Goal: Book appointment/travel/reservation

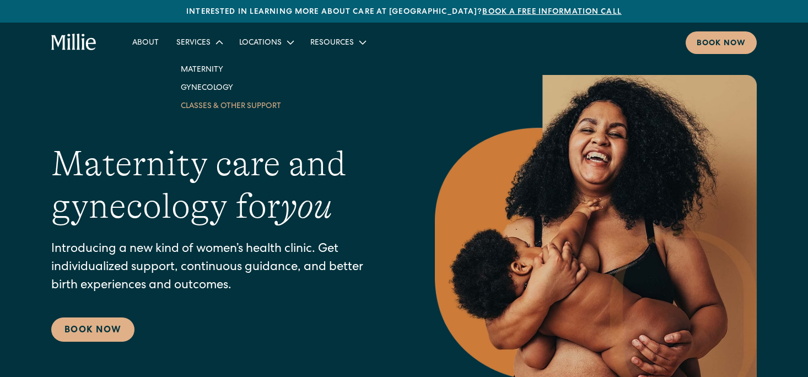
click at [211, 110] on link "Classes & Other Support" at bounding box center [231, 106] width 118 height 18
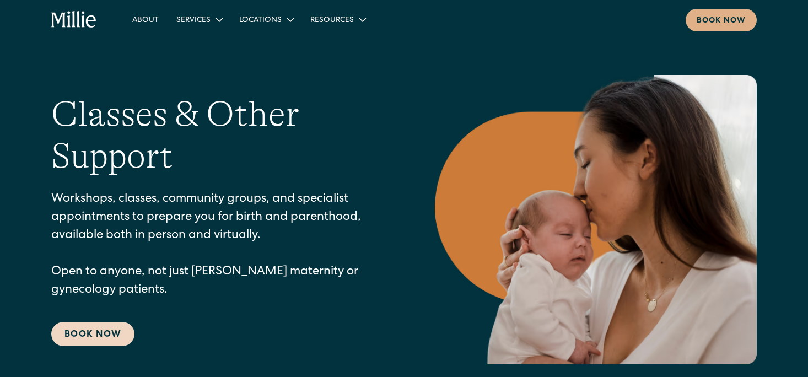
click at [112, 340] on link "Book Now" at bounding box center [92, 334] width 83 height 24
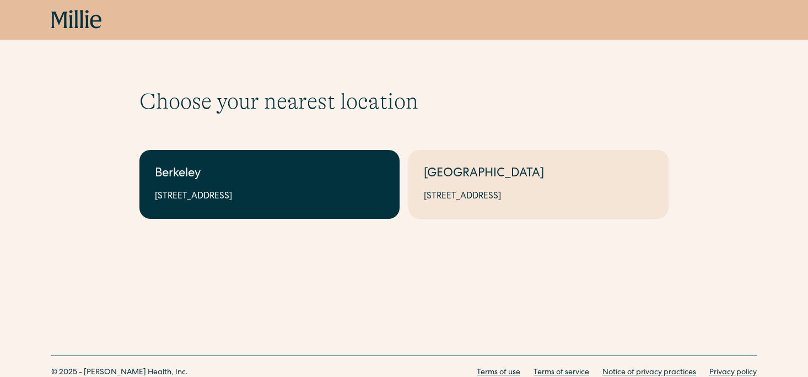
click at [251, 191] on div "2999 Regent St, Suite 524, Berkeley, CA 94705" at bounding box center [269, 196] width 229 height 13
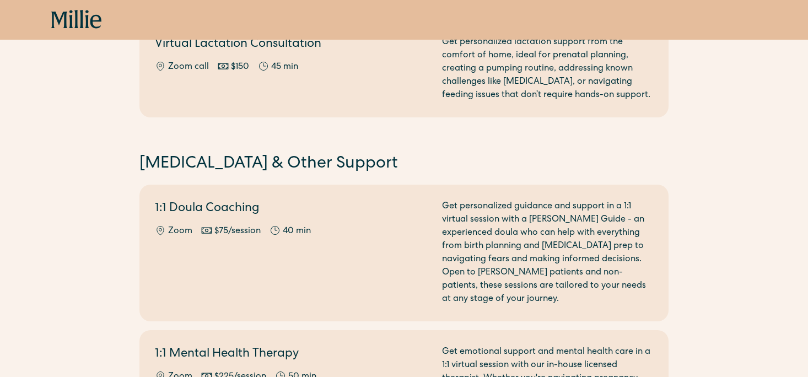
scroll to position [1142, 0]
